Goal: Transaction & Acquisition: Purchase product/service

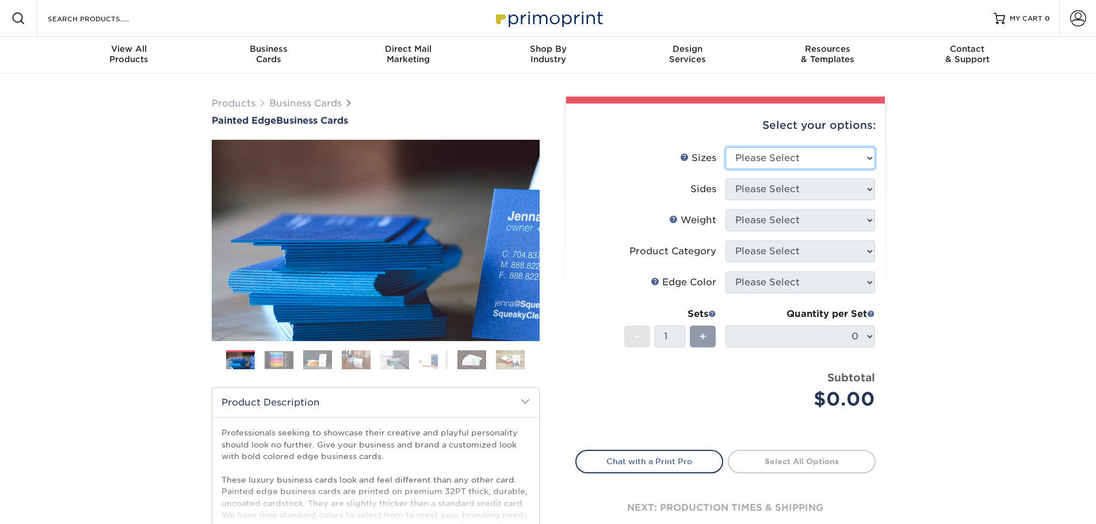
click at [827, 158] on select "Please Select 2" x 3.5" - Standard 2.125" x 3.375" - European 2.5" x 2.5" - Squ…" at bounding box center [800, 158] width 150 height 22
select select "2.00x3.50"
click at [725, 147] on select "Please Select 2" x 3.5" - Standard 2.125" x 3.375" - European 2.5" x 2.5" - Squ…" at bounding box center [800, 158] width 150 height 22
click at [804, 190] on select "Please Select Print Both Sides Print Front Only" at bounding box center [800, 189] width 150 height 22
select select "13abbda7-1d64-4f25-8bb2-c179b224825d"
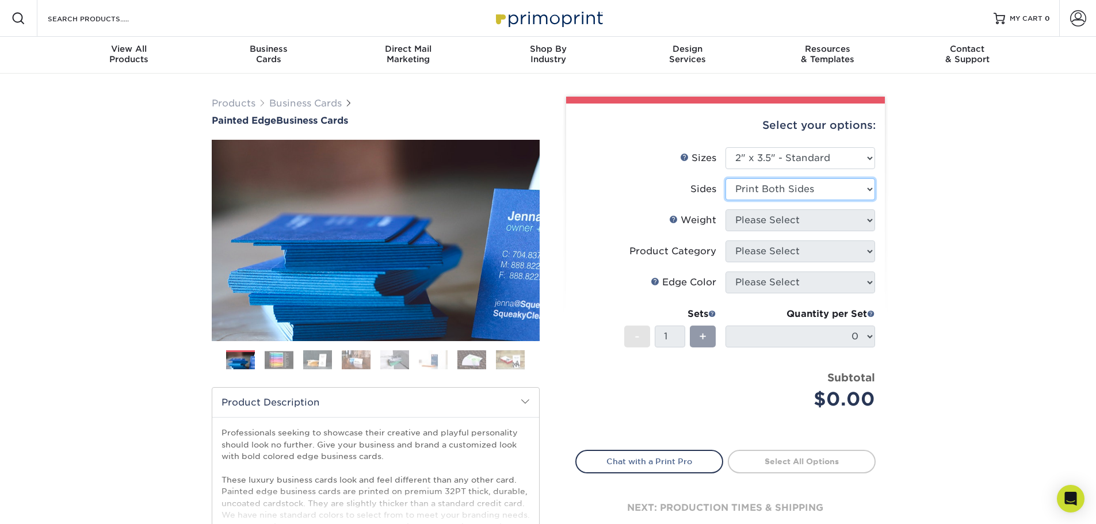
click at [725, 178] on select "Please Select Print Both Sides Print Front Only" at bounding box center [800, 189] width 150 height 22
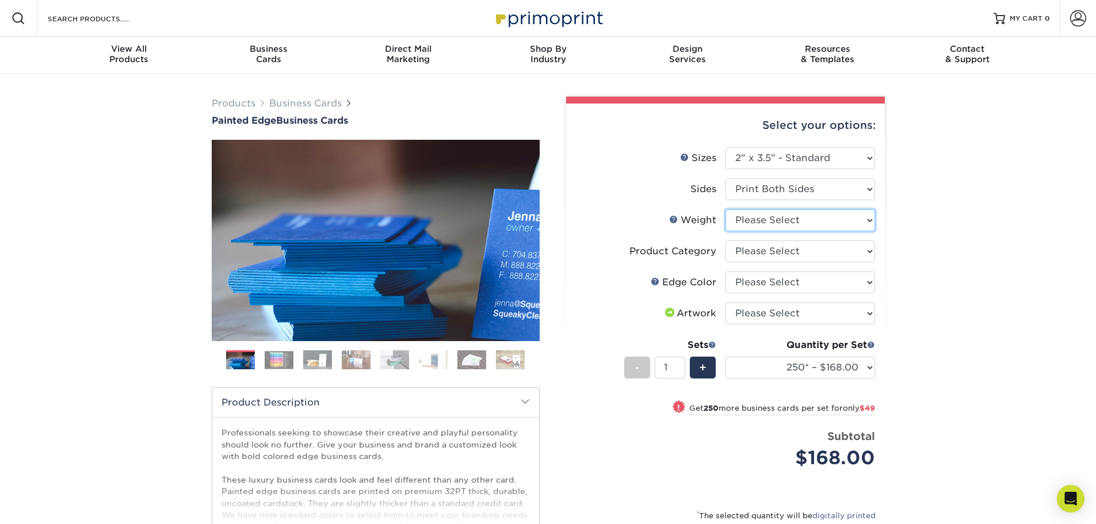
click at [837, 222] on select "Please Select 32PTUC" at bounding box center [800, 220] width 150 height 22
select select "32PTUC"
click at [725, 209] on select "Please Select 32PTUC" at bounding box center [800, 220] width 150 height 22
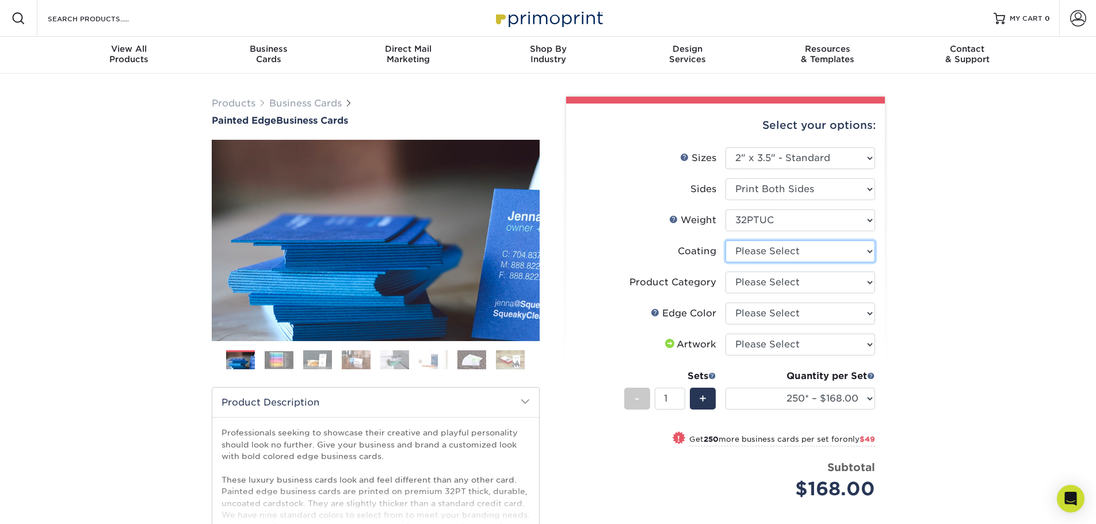
click at [841, 253] on select at bounding box center [800, 251] width 150 height 22
select select "3e7618de-abca-4bda-9f97-8b9129e913d8"
click at [725, 240] on select at bounding box center [800, 251] width 150 height 22
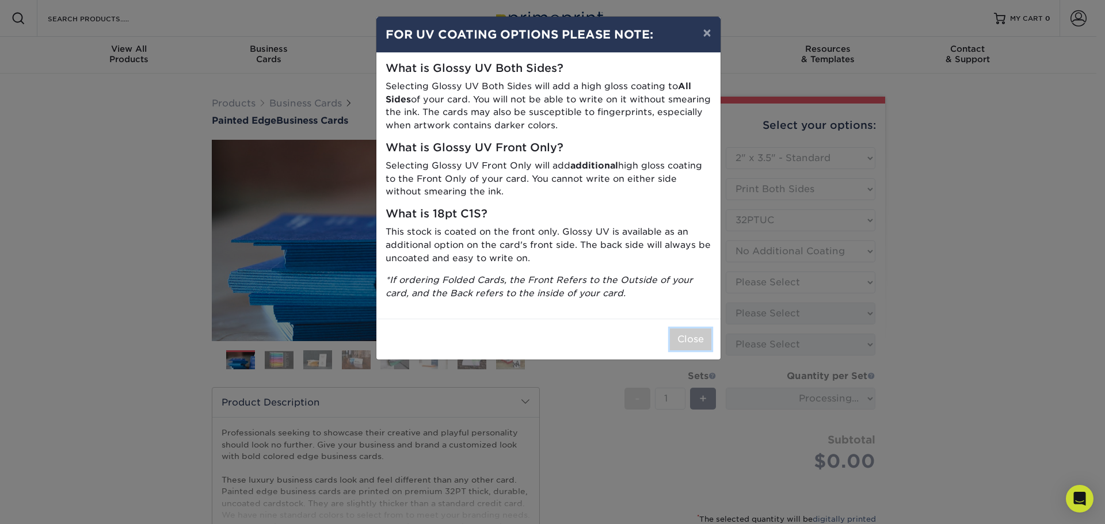
click at [704, 337] on button "Close" at bounding box center [690, 339] width 41 height 22
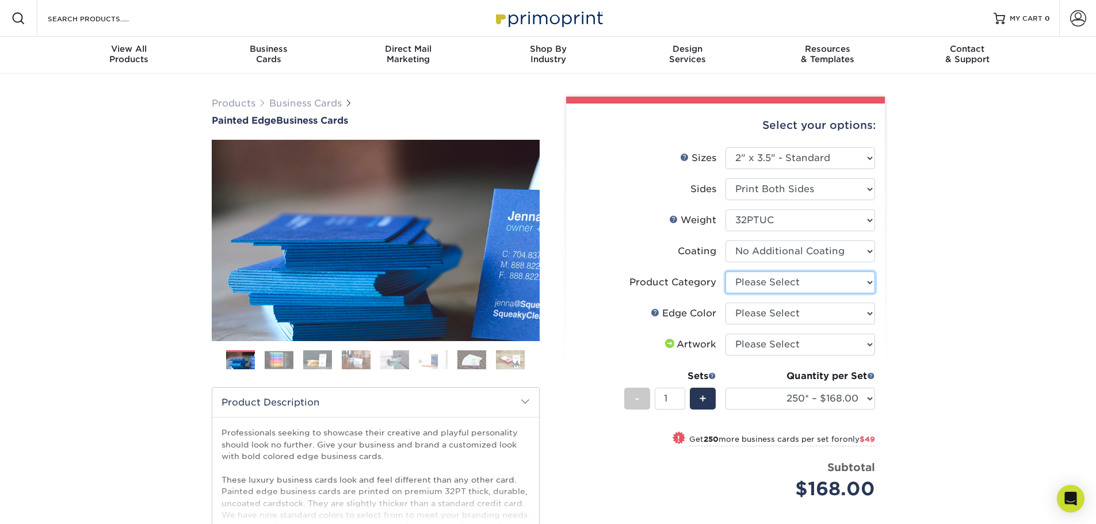
click at [813, 284] on select "Please Select Business Cards" at bounding box center [800, 283] width 150 height 22
select select "3b5148f1-0588-4f88-a218-97bcfdce65c1"
click at [725, 272] on select "Please Select Business Cards" at bounding box center [800, 283] width 150 height 22
click at [824, 306] on select "Please Select Charcoal Black Brown Blue Pearlescent Blue Pearlescent Gold Pearl…" at bounding box center [800, 314] width 150 height 22
select select "e42633f1-b123-4179-bb8a-cf3a693d9207"
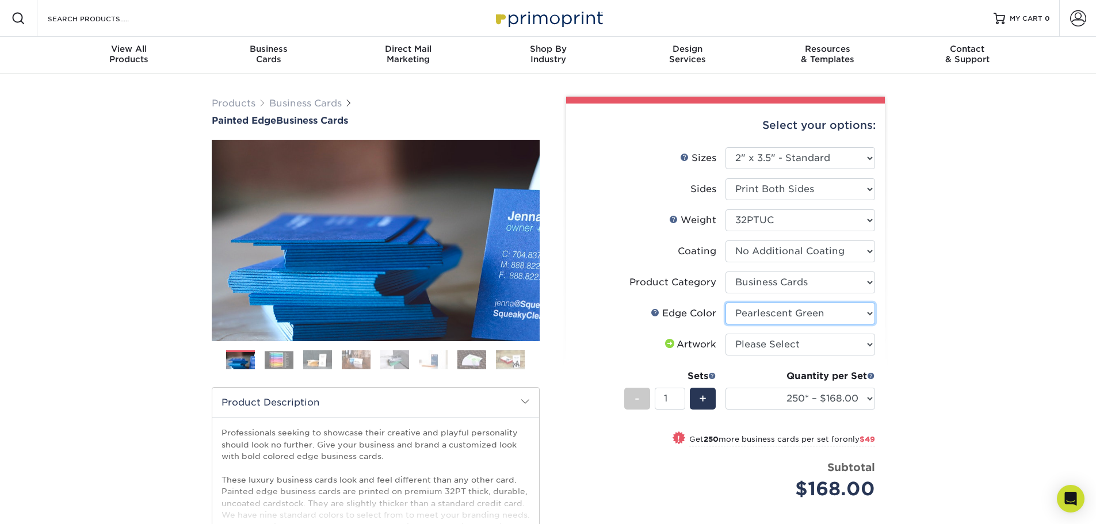
click at [725, 303] on select "Please Select Charcoal Black Brown Blue Pearlescent Blue Pearlescent Gold Pearl…" at bounding box center [800, 314] width 150 height 22
click at [960, 216] on div "Products Business Cards Painted Edge Business Cards Previous Next" at bounding box center [548, 385] width 1096 height 623
click at [834, 343] on select "Please Select I will upload files I need a design - $100" at bounding box center [800, 345] width 150 height 22
click at [833, 345] on select "Please Select I will upload files I need a design - $100" at bounding box center [800, 345] width 150 height 22
click at [987, 254] on div "Products Business Cards Painted Edge Business Cards Previous Next" at bounding box center [548, 385] width 1096 height 623
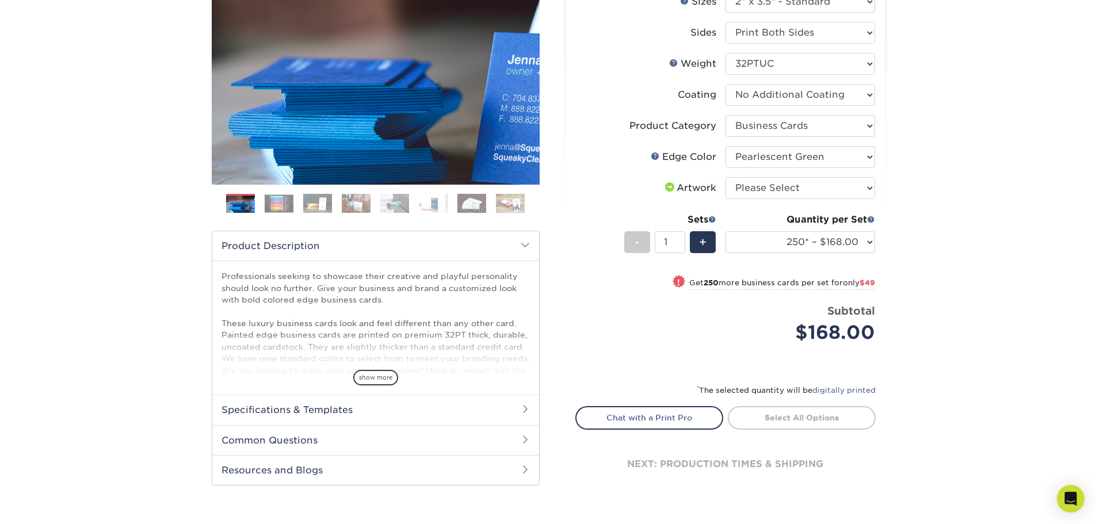
scroll to position [58, 0]
